Goal: Obtain resource: Download file/media

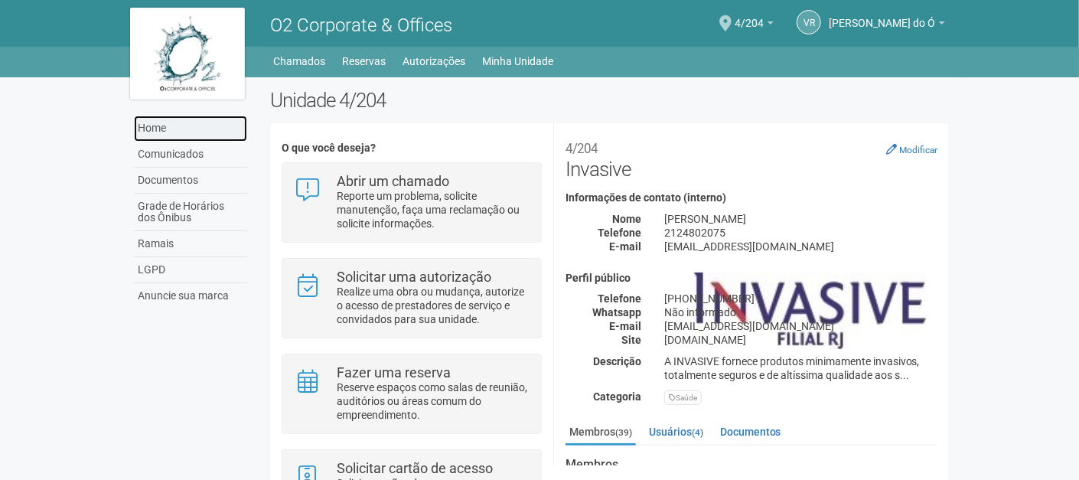
click at [171, 130] on link "Home" at bounding box center [190, 129] width 113 height 26
click at [181, 155] on link "Comunicados" at bounding box center [190, 155] width 113 height 26
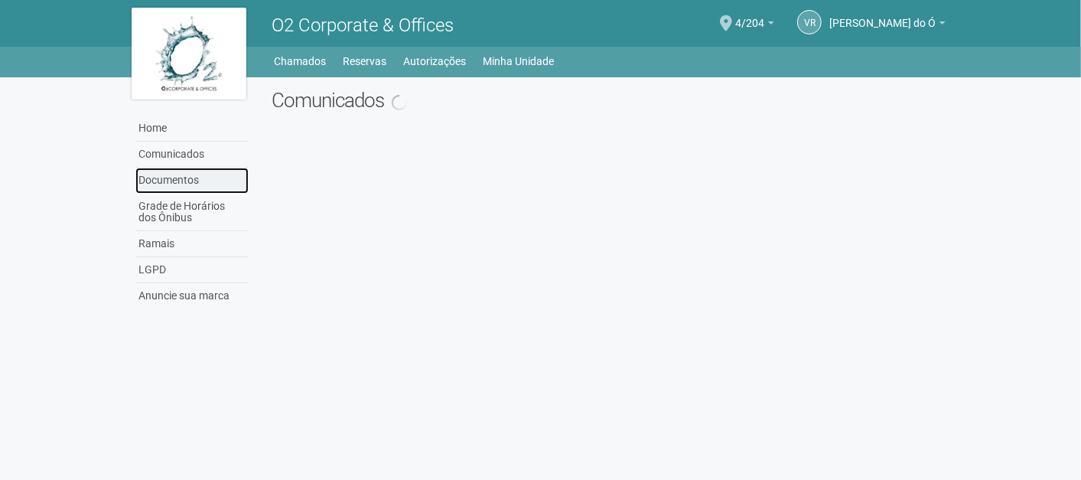
click at [177, 173] on link "Documentos" at bounding box center [191, 181] width 113 height 26
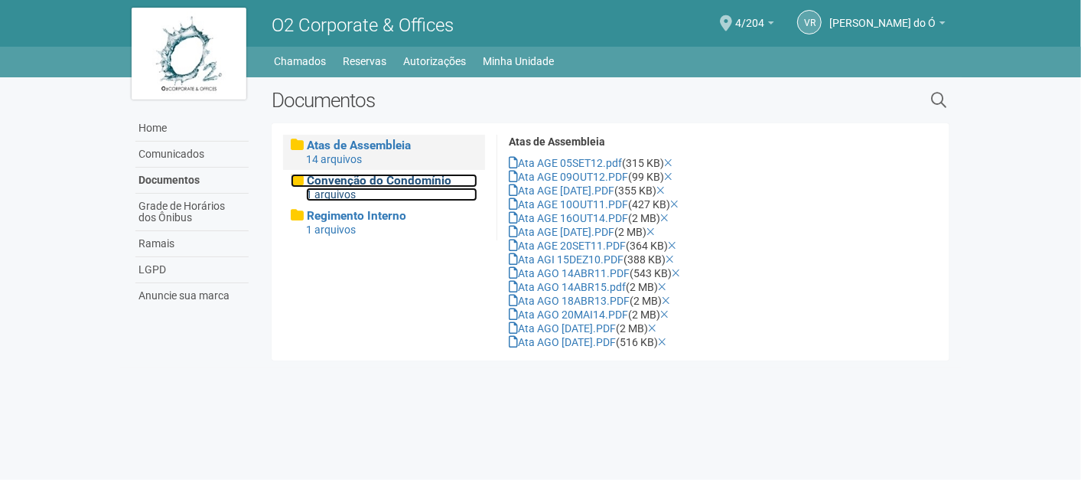
click at [332, 194] on div "1 arquivos" at bounding box center [392, 194] width 172 height 14
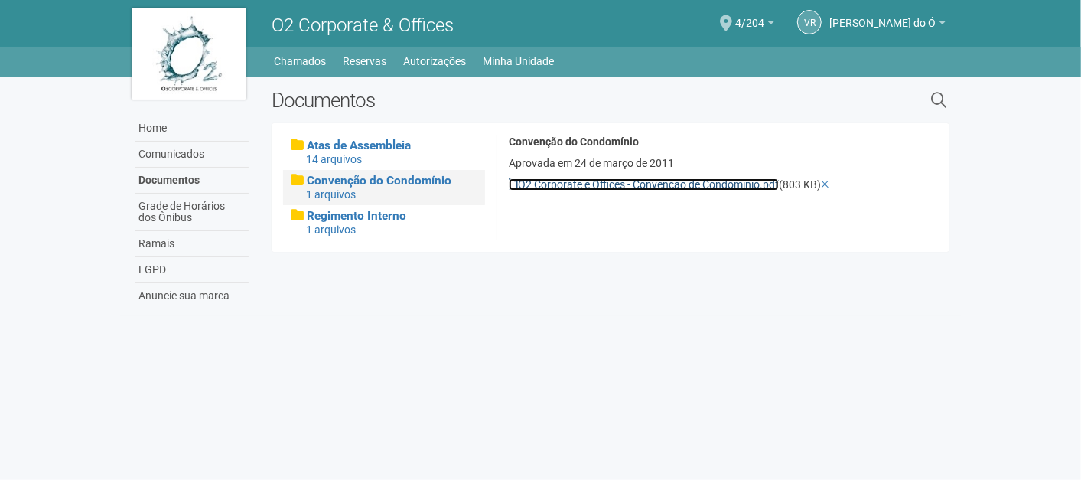
click at [727, 183] on link "O2 Corporate e Offices - Convenção de Condomínio.pdf" at bounding box center [644, 184] width 270 height 12
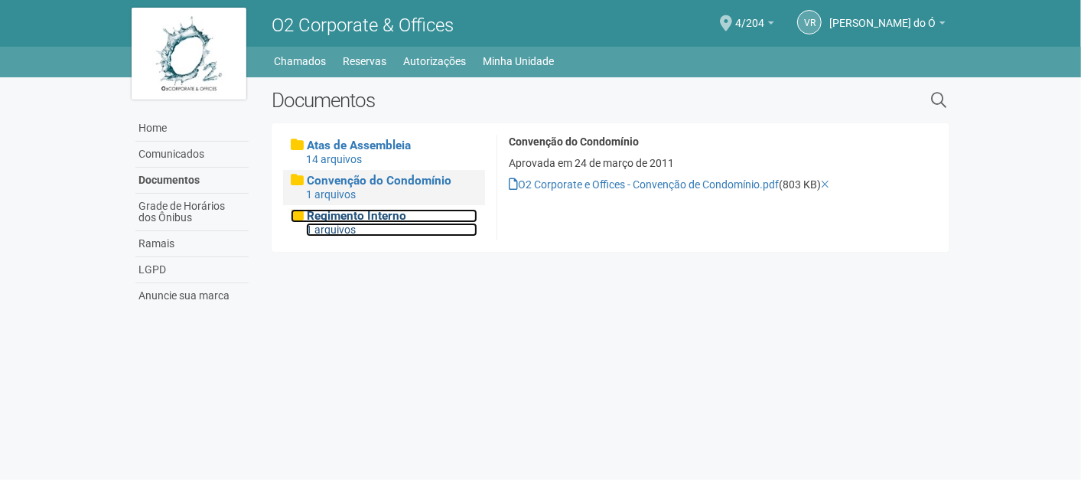
click at [342, 230] on div "1 arquivos" at bounding box center [392, 230] width 172 height 14
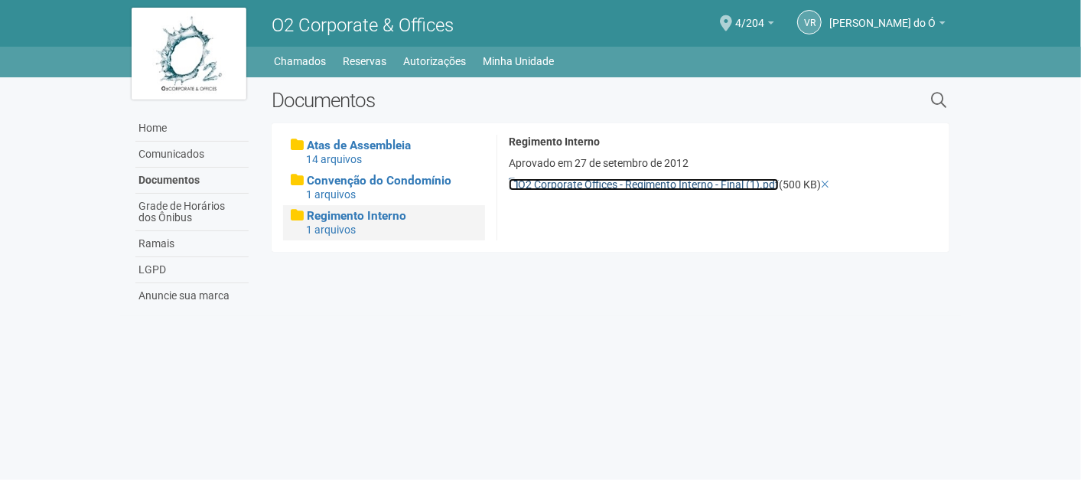
click at [715, 182] on link "O2 Corporate Offices - Regimento Interno - Final (1).pdf" at bounding box center [644, 184] width 270 height 12
